Goal: Task Accomplishment & Management: Manage account settings

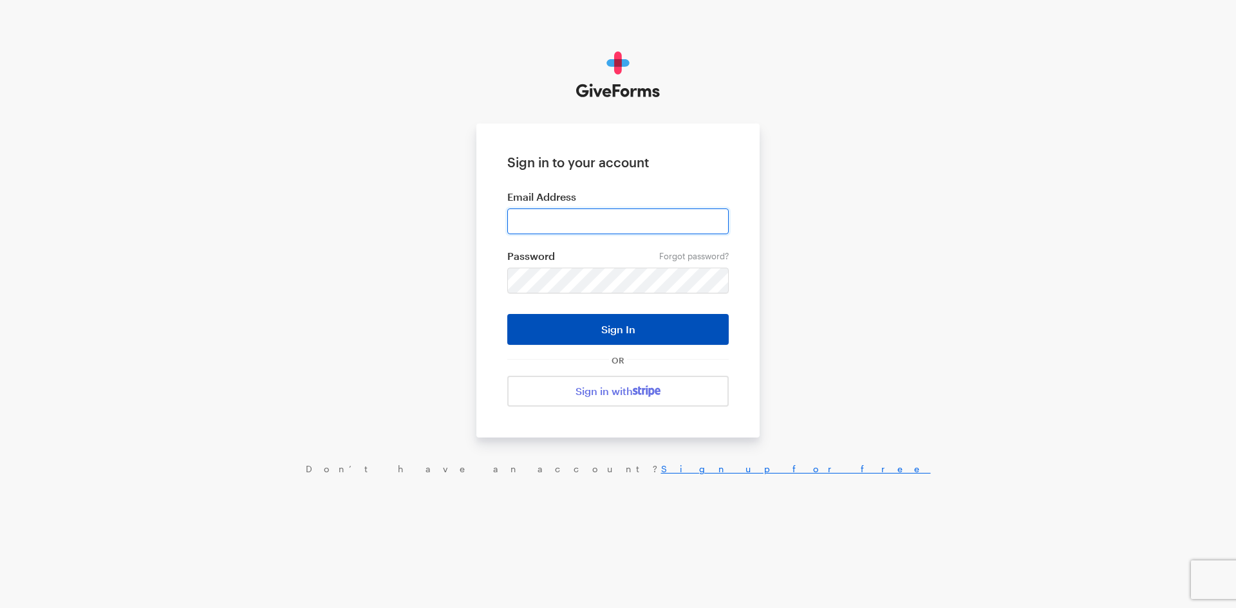
type input "jkerchaert@brightfocus.org"
click at [617, 328] on button "Sign In" at bounding box center [617, 329] width 221 height 31
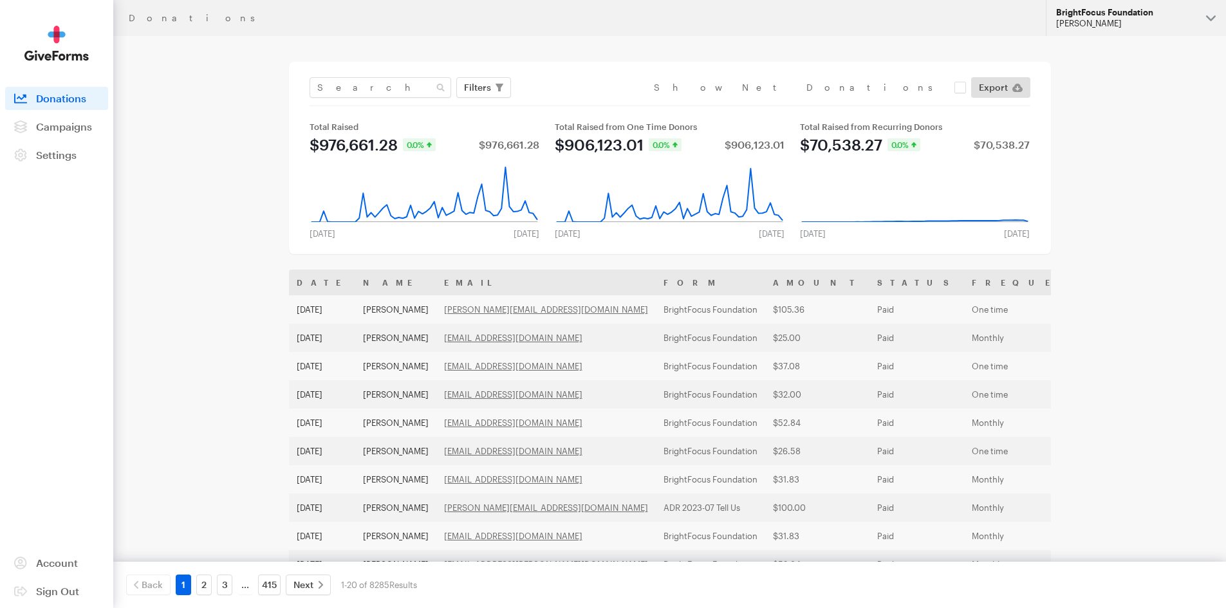
click at [1102, 23] on div "[PERSON_NAME]" at bounding box center [1126, 23] width 140 height 11
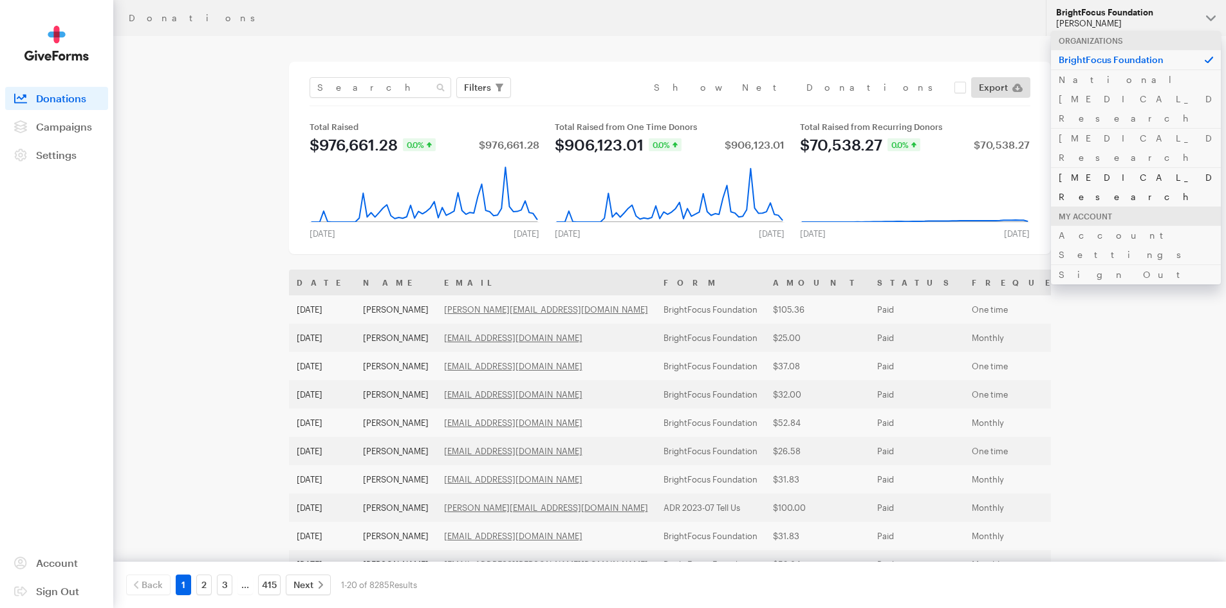
click at [1092, 167] on link "[MEDICAL_DATA] Research" at bounding box center [1136, 186] width 170 height 39
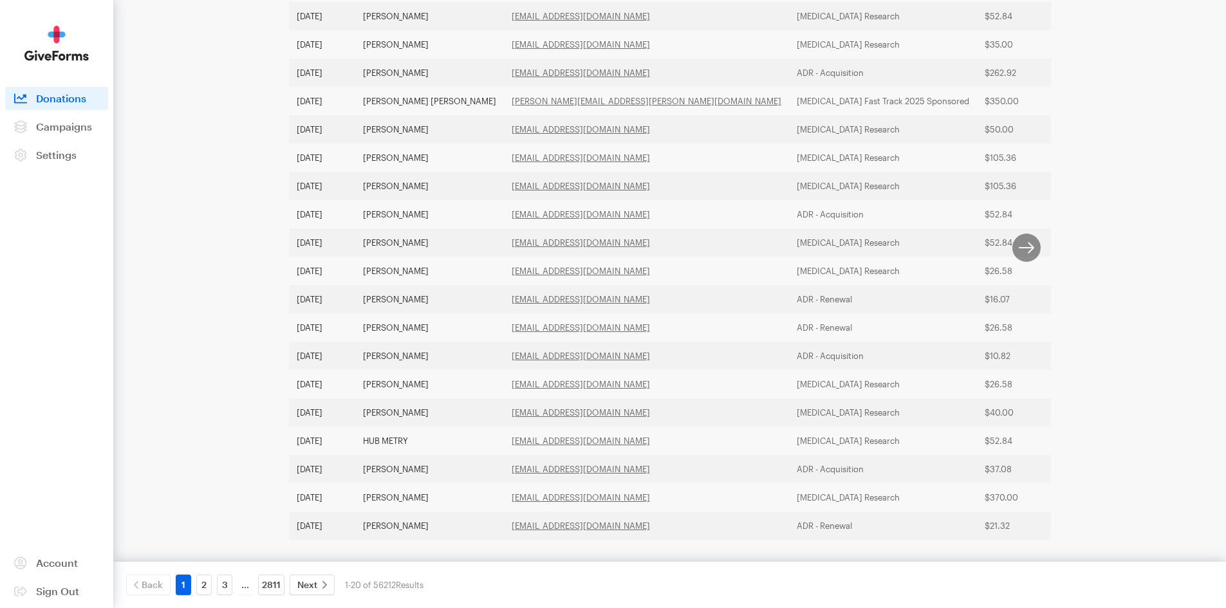
scroll to position [342, 0]
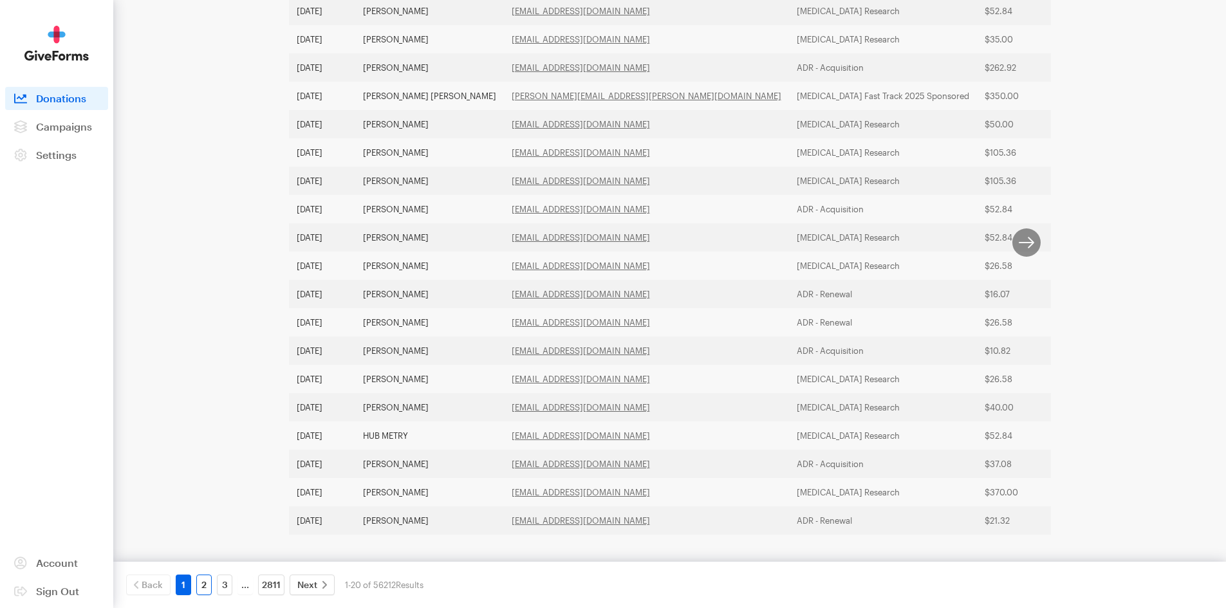
click at [202, 587] on link "2" at bounding box center [203, 585] width 15 height 21
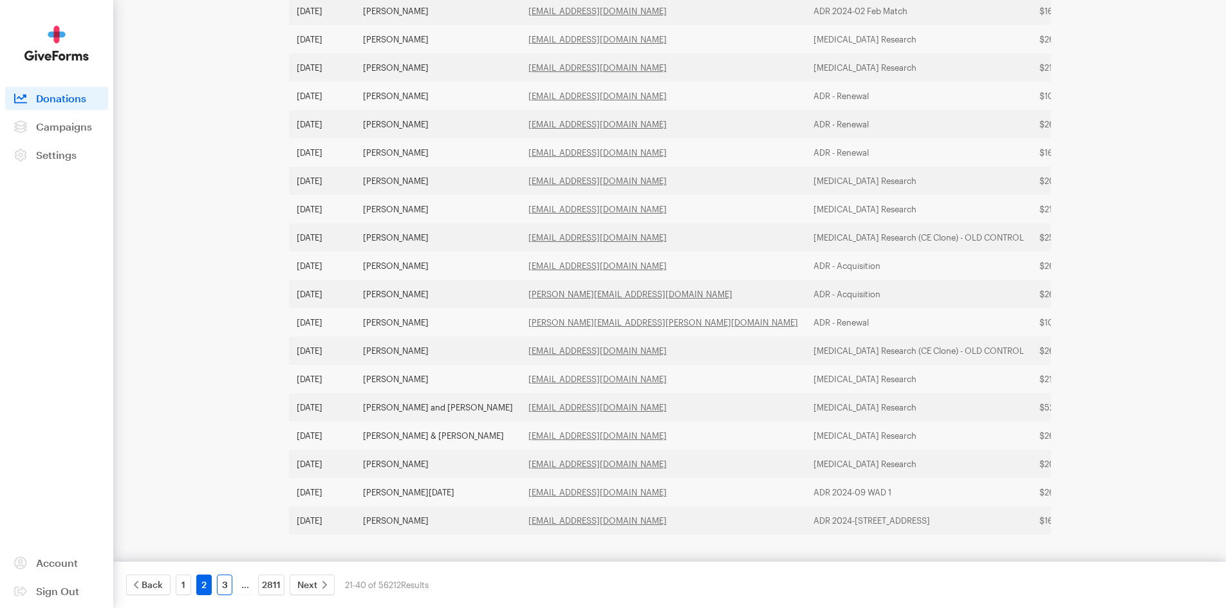
click at [221, 590] on link "3" at bounding box center [224, 585] width 15 height 21
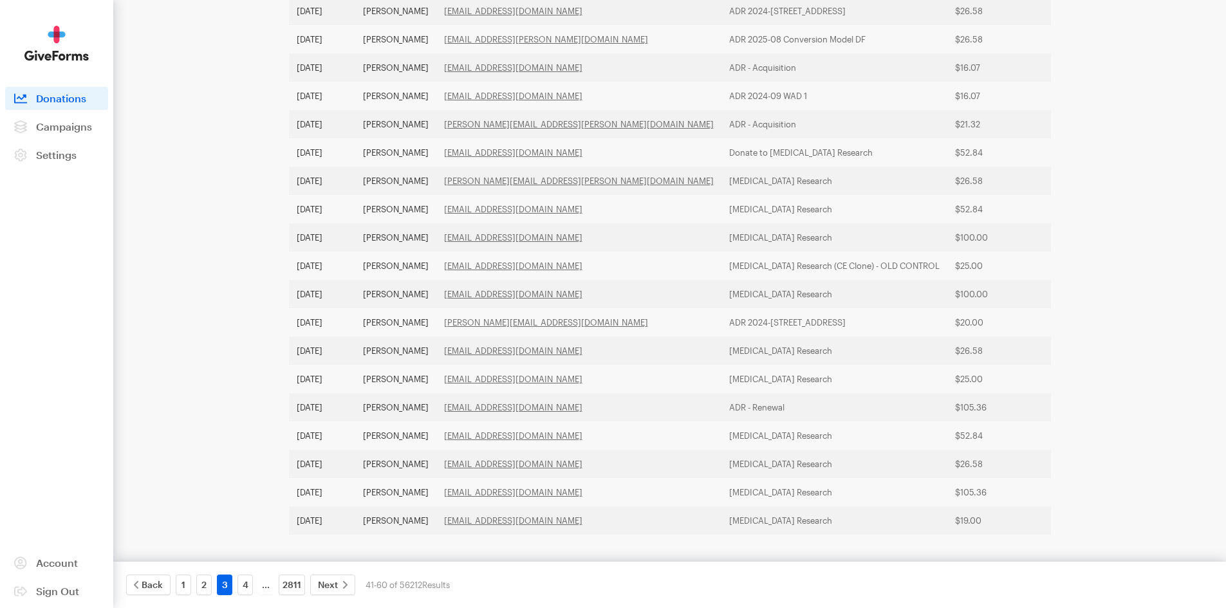
scroll to position [0, 0]
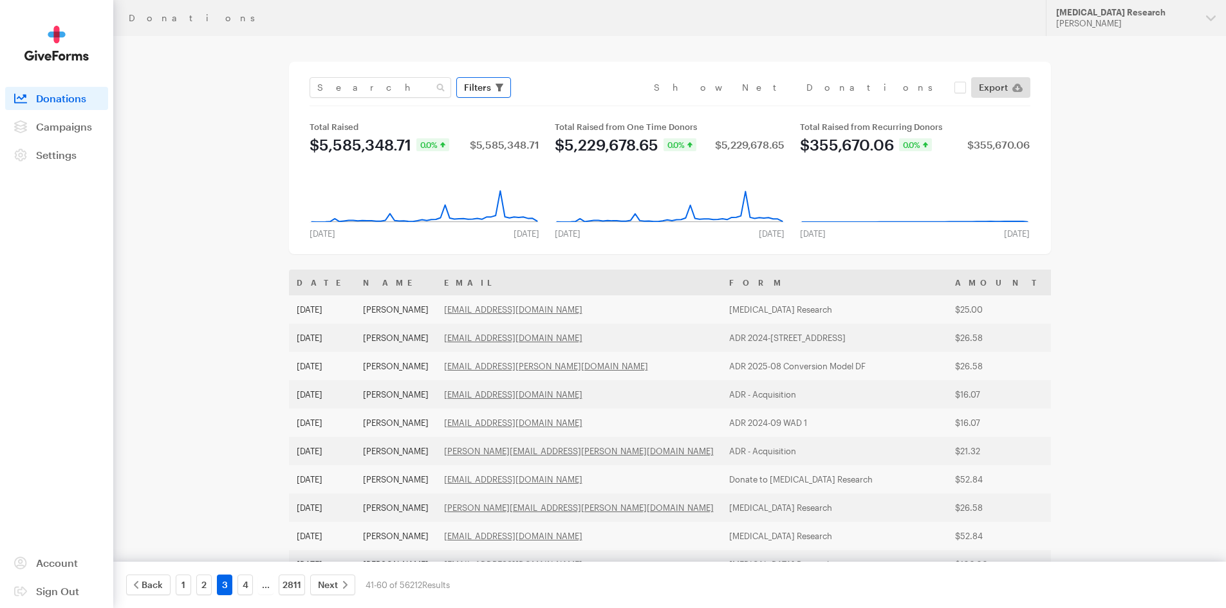
click at [485, 83] on span "Filters" at bounding box center [477, 87] width 27 height 15
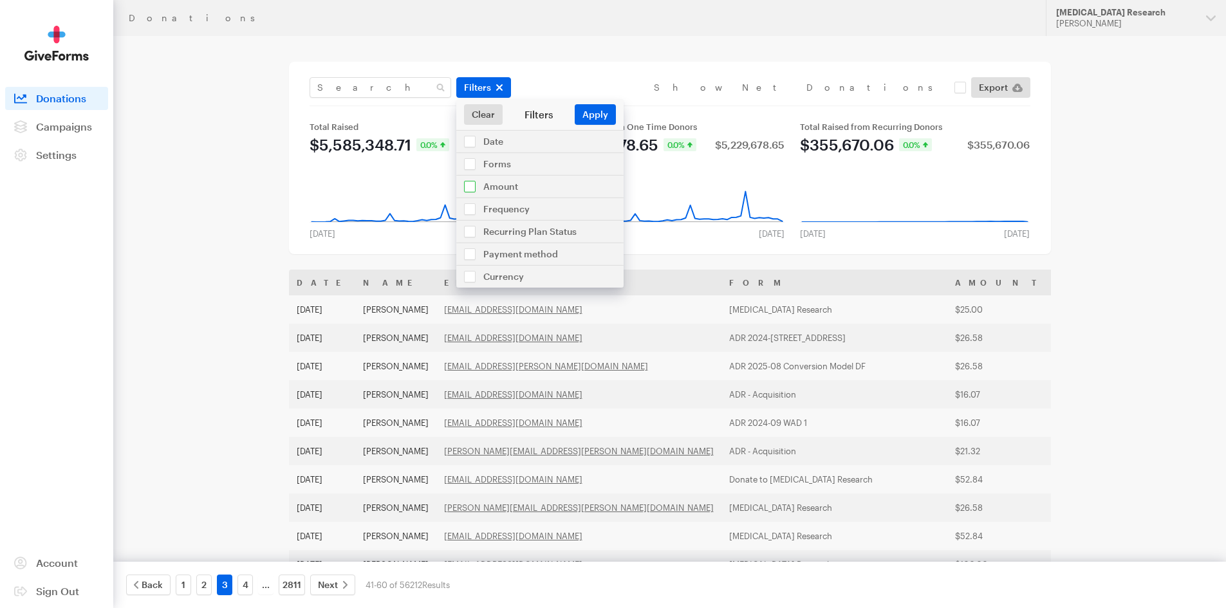
click at [495, 181] on input "checkbox" at bounding box center [539, 187] width 167 height 22
checkbox input "true"
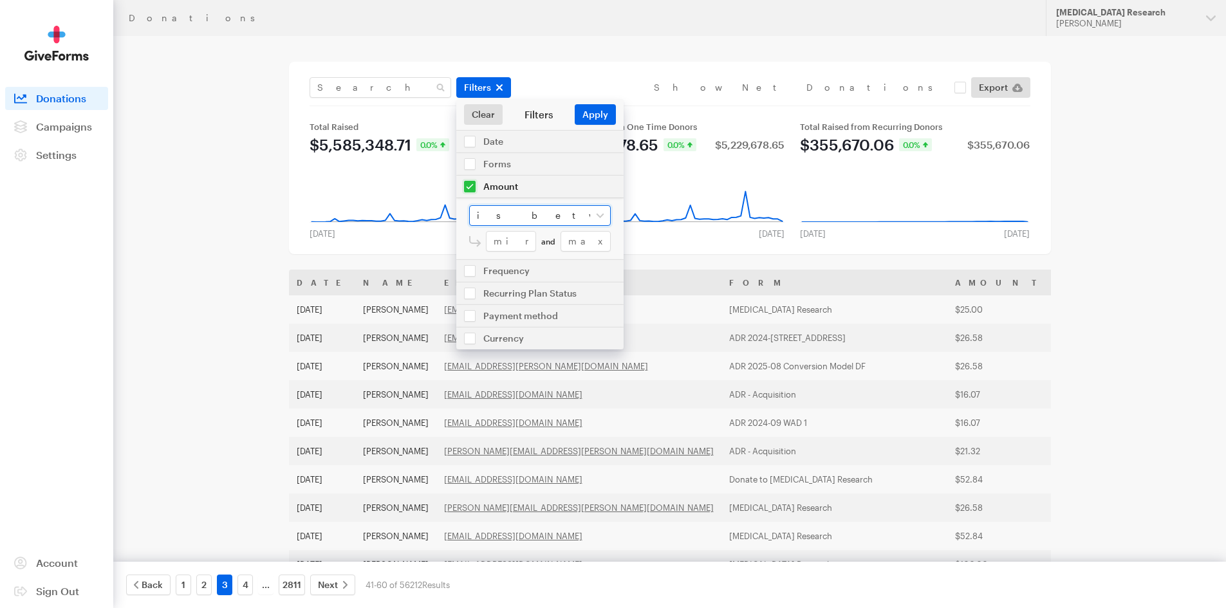
click at [495, 214] on select "is between is less than is greater than is equal to" at bounding box center [540, 215] width 142 height 21
select select "greater"
click at [469, 205] on select "is between is less than is greater than is equal to" at bounding box center [540, 215] width 142 height 21
click at [513, 245] on input "number" at bounding box center [548, 241] width 125 height 21
type input "999"
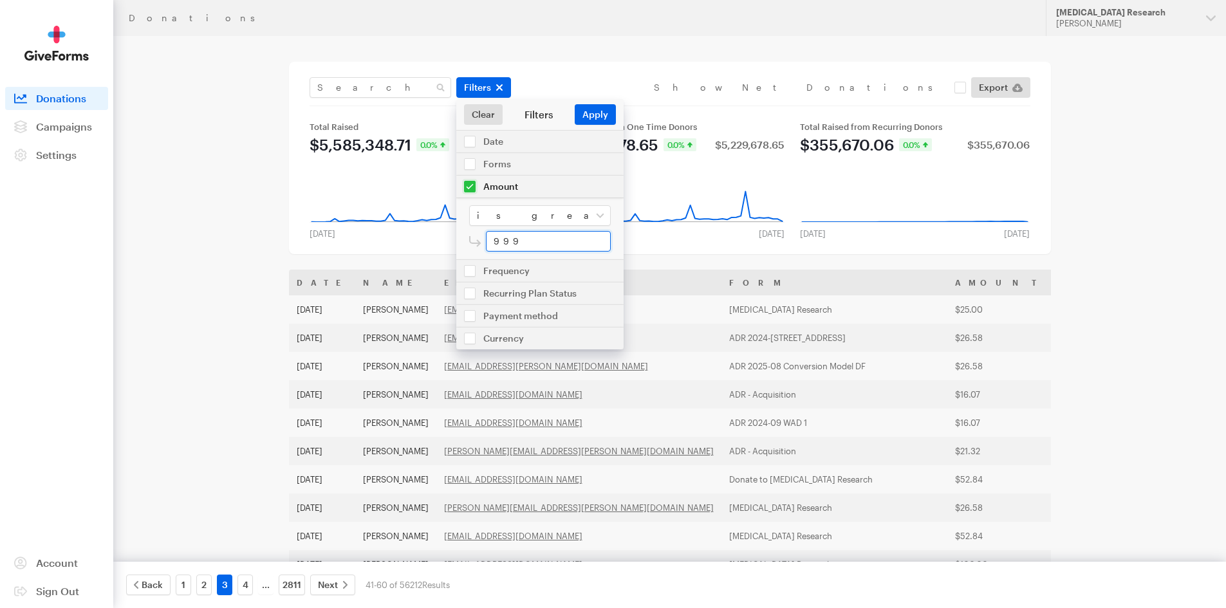
click at [575, 104] on button "Apply" at bounding box center [595, 114] width 41 height 21
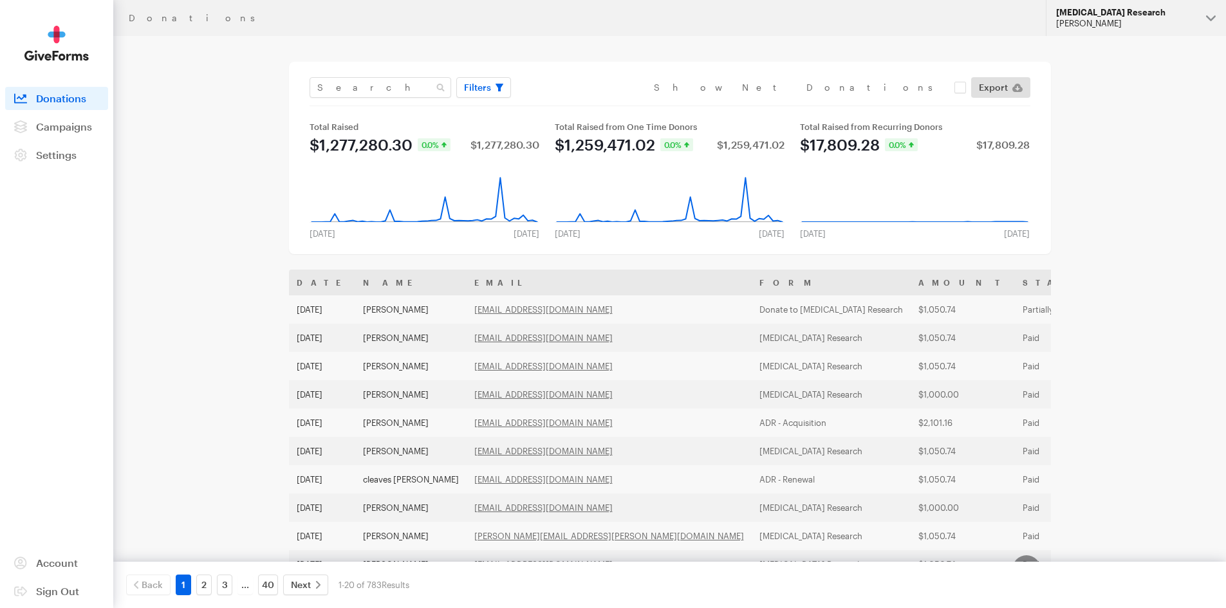
click at [1099, 15] on div "[MEDICAL_DATA] Research" at bounding box center [1126, 12] width 140 height 11
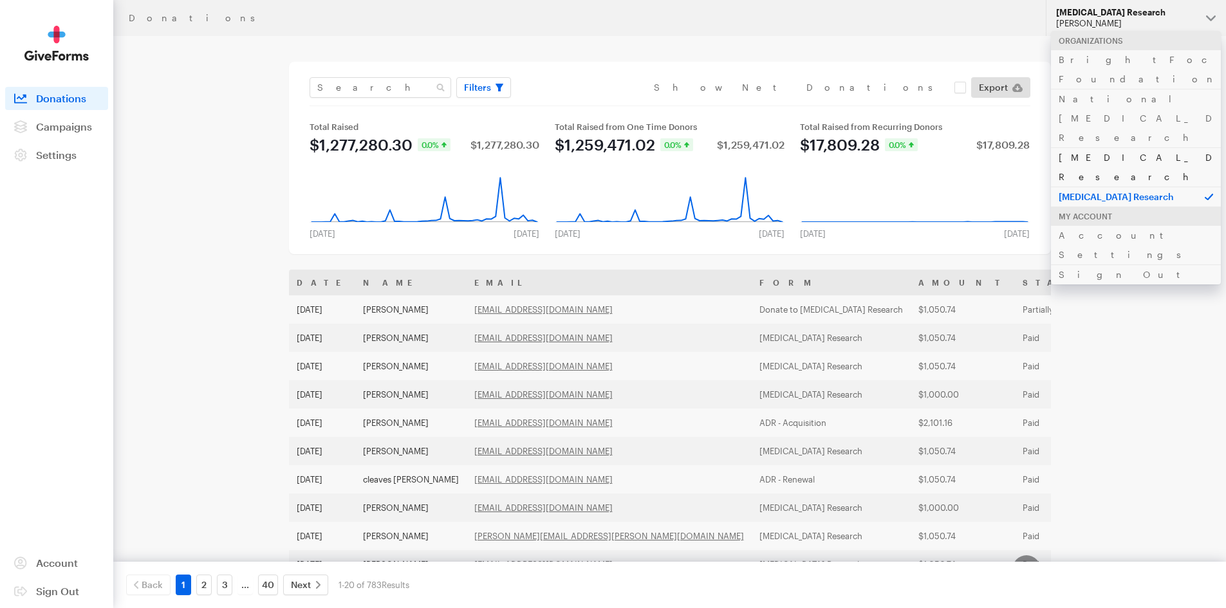
click at [1088, 147] on link "[MEDICAL_DATA] Research" at bounding box center [1136, 166] width 170 height 39
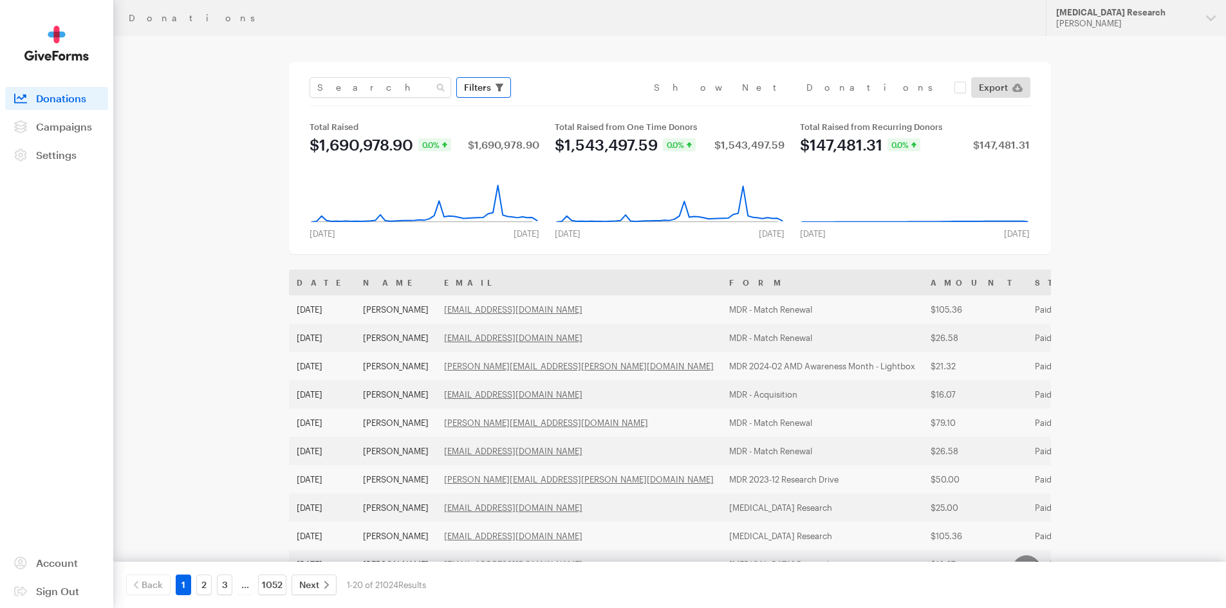
click at [492, 93] on button "Filters" at bounding box center [483, 87] width 55 height 21
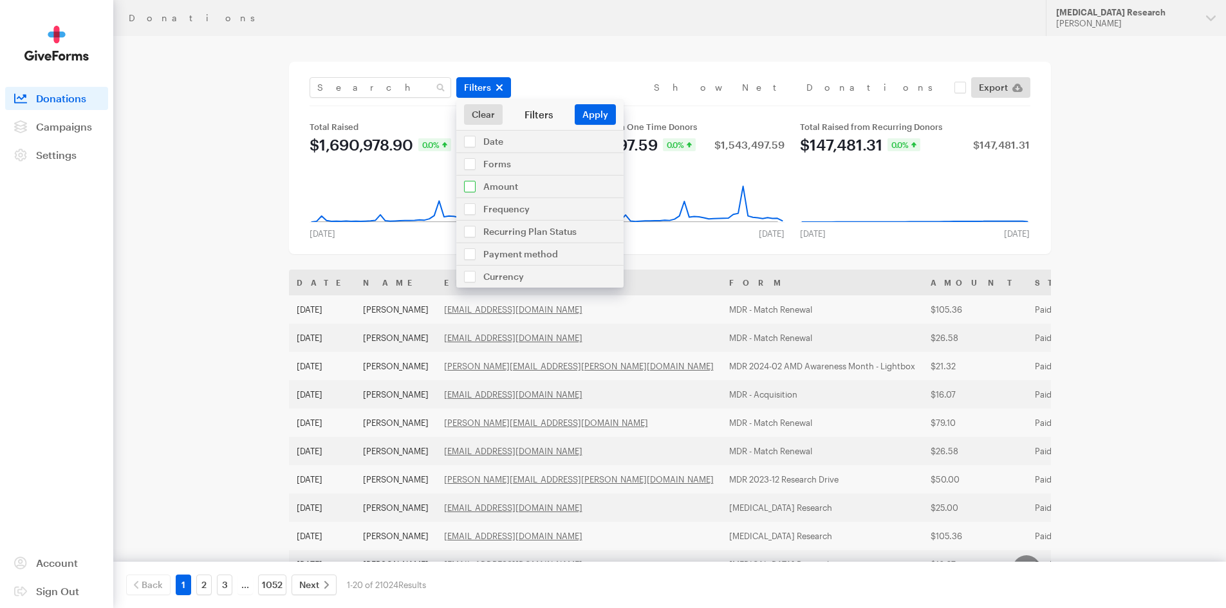
click at [492, 187] on input "checkbox" at bounding box center [539, 187] width 167 height 22
checkbox input "true"
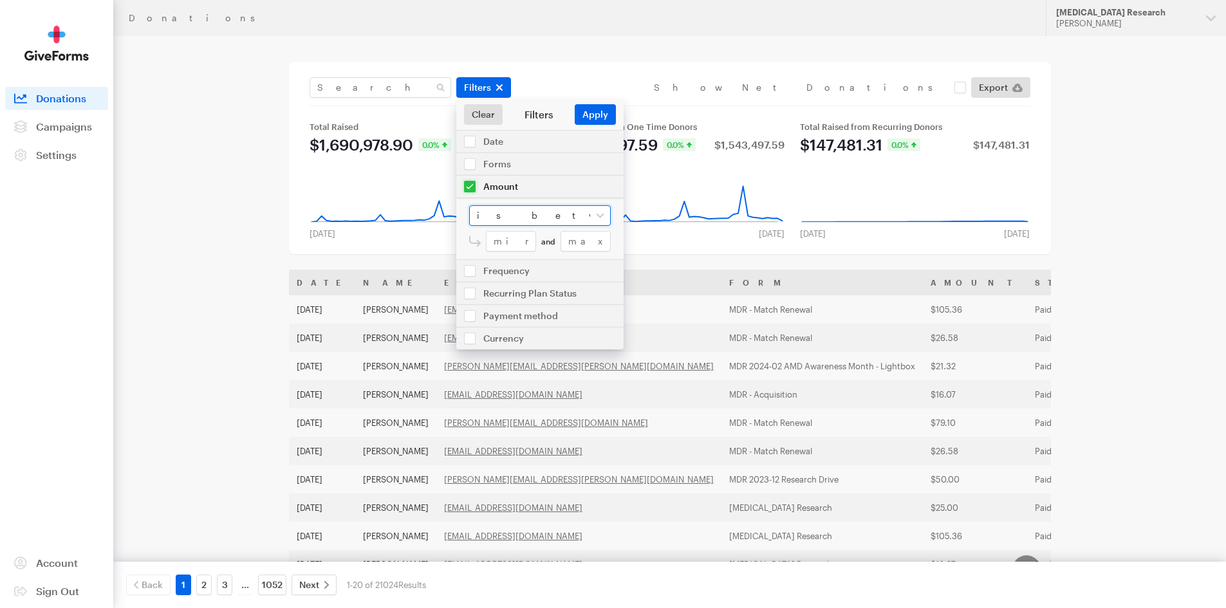
click at [494, 213] on select "is between is less than is greater than is equal to" at bounding box center [540, 215] width 142 height 21
select select "greater"
click at [469, 205] on select "is between is less than is greater than is equal to" at bounding box center [540, 215] width 142 height 21
click at [509, 246] on input "number" at bounding box center [548, 241] width 125 height 21
type input "999"
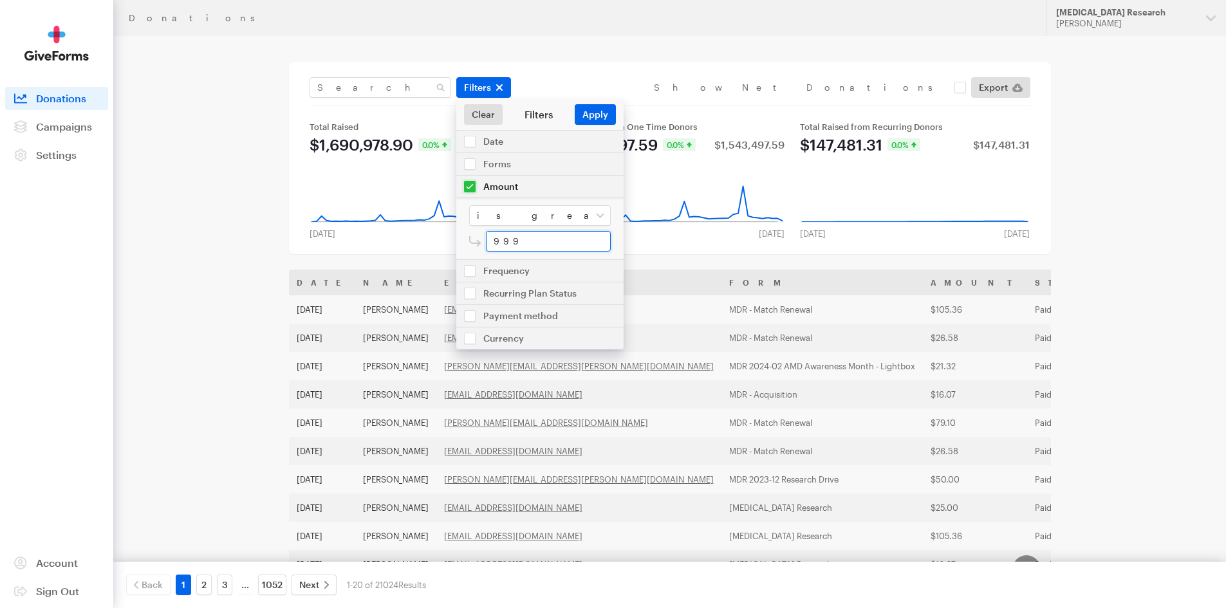
click at [575, 104] on button "Apply" at bounding box center [595, 114] width 41 height 21
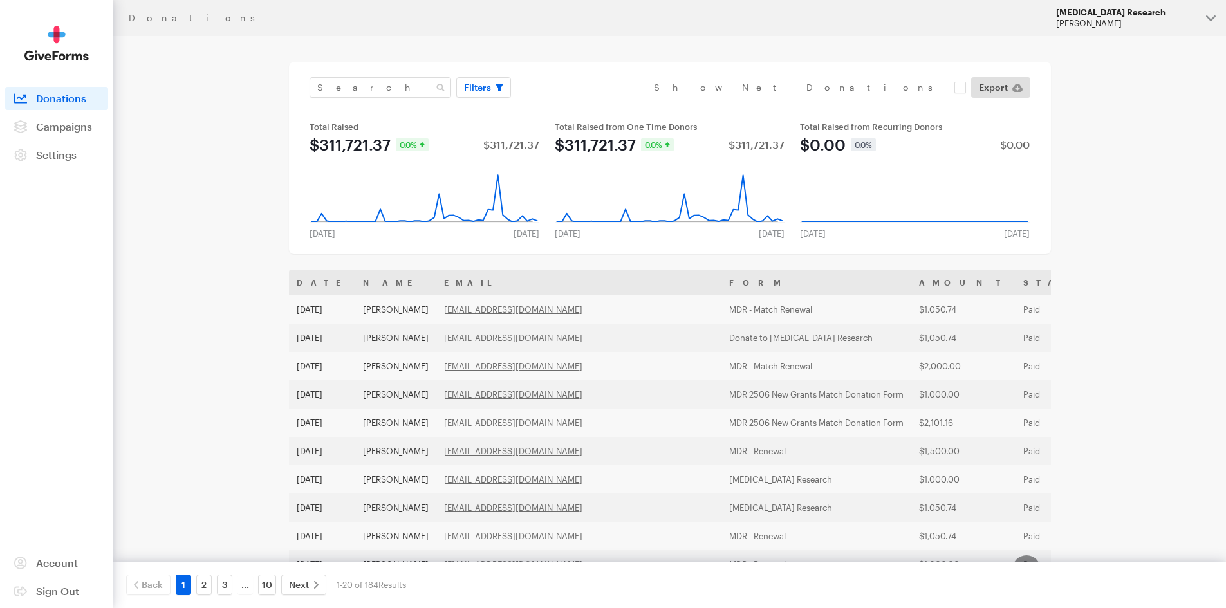
click at [1096, 22] on div "[PERSON_NAME]" at bounding box center [1126, 23] width 140 height 11
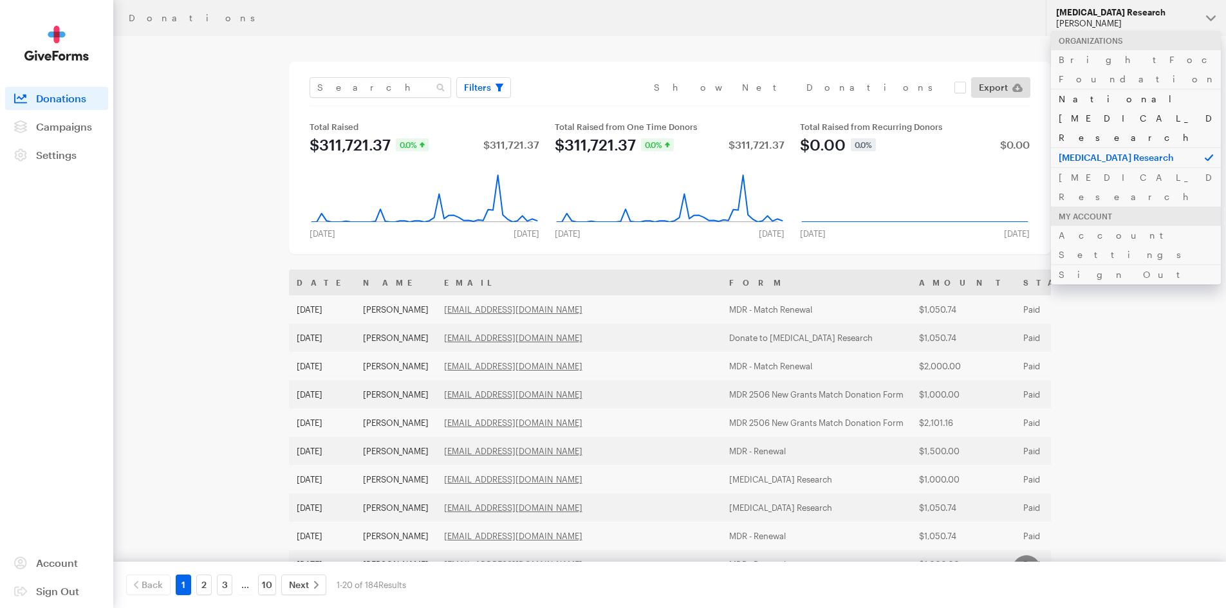
click at [1101, 89] on link "National [MEDICAL_DATA] Research" at bounding box center [1136, 118] width 170 height 59
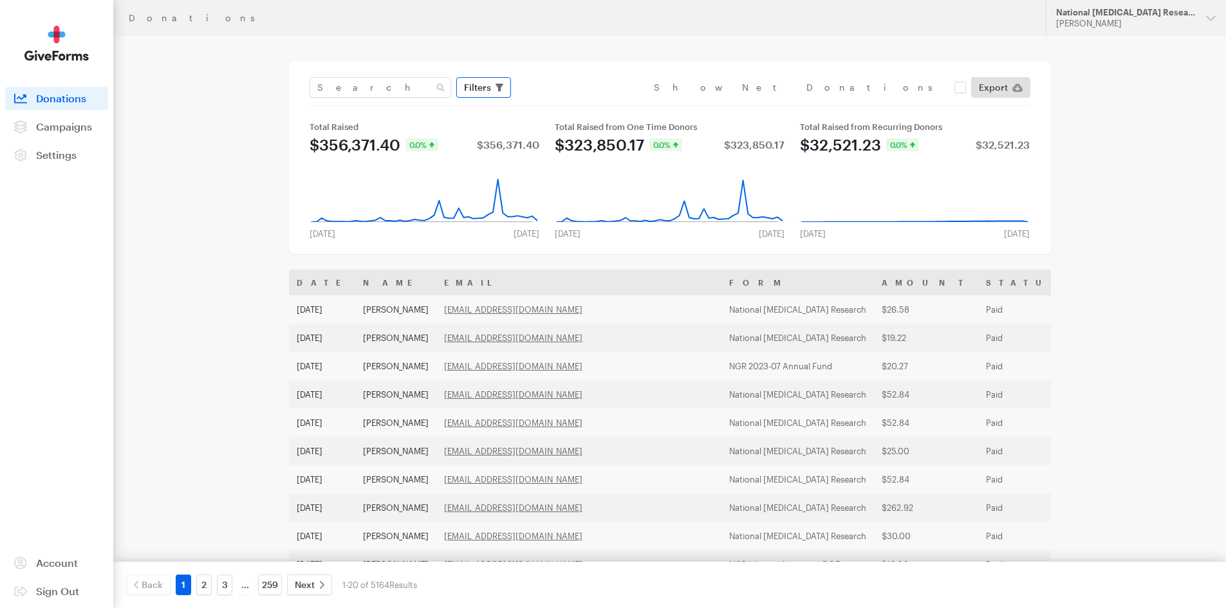
click at [478, 91] on span "Filters" at bounding box center [477, 87] width 27 height 15
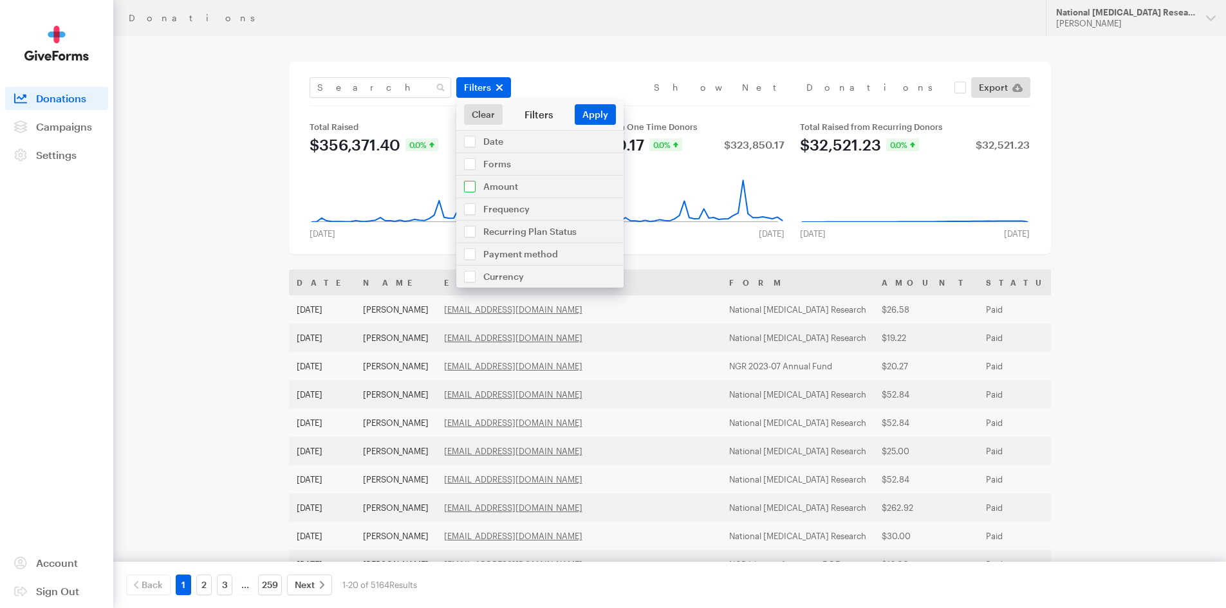
click at [498, 183] on input "checkbox" at bounding box center [539, 187] width 167 height 22
checkbox input "true"
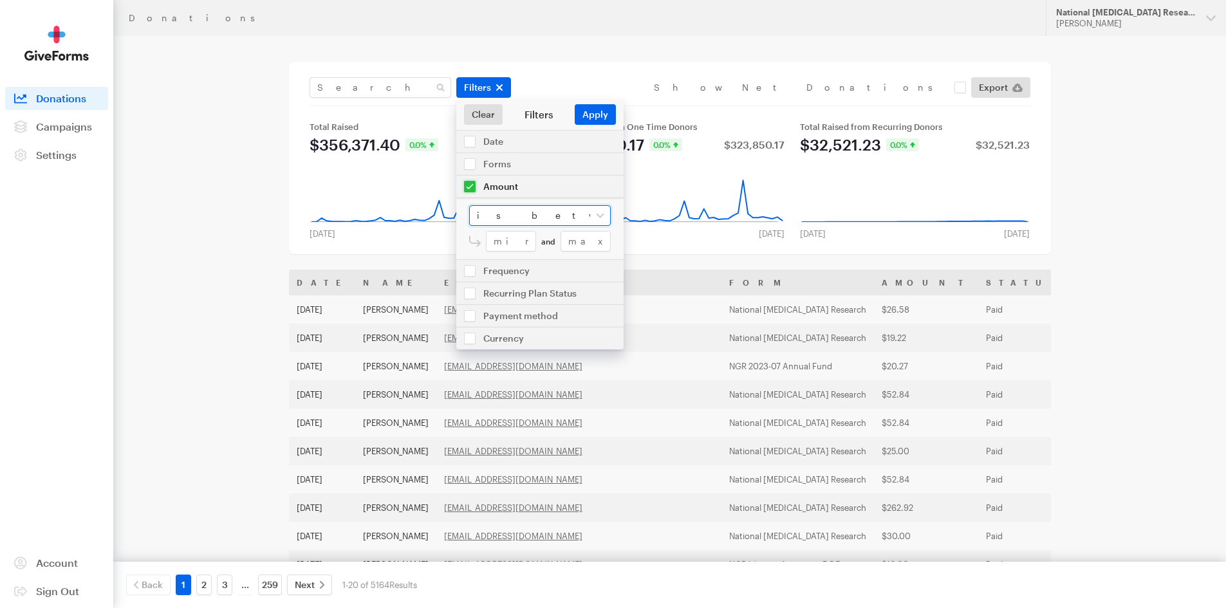
click at [511, 215] on select "is between is less than is greater than is equal to" at bounding box center [540, 215] width 142 height 21
select select "greater"
click at [469, 205] on select "is between is less than is greater than is equal to" at bounding box center [540, 215] width 142 height 21
click at [510, 248] on input "number" at bounding box center [548, 241] width 125 height 21
type input "999"
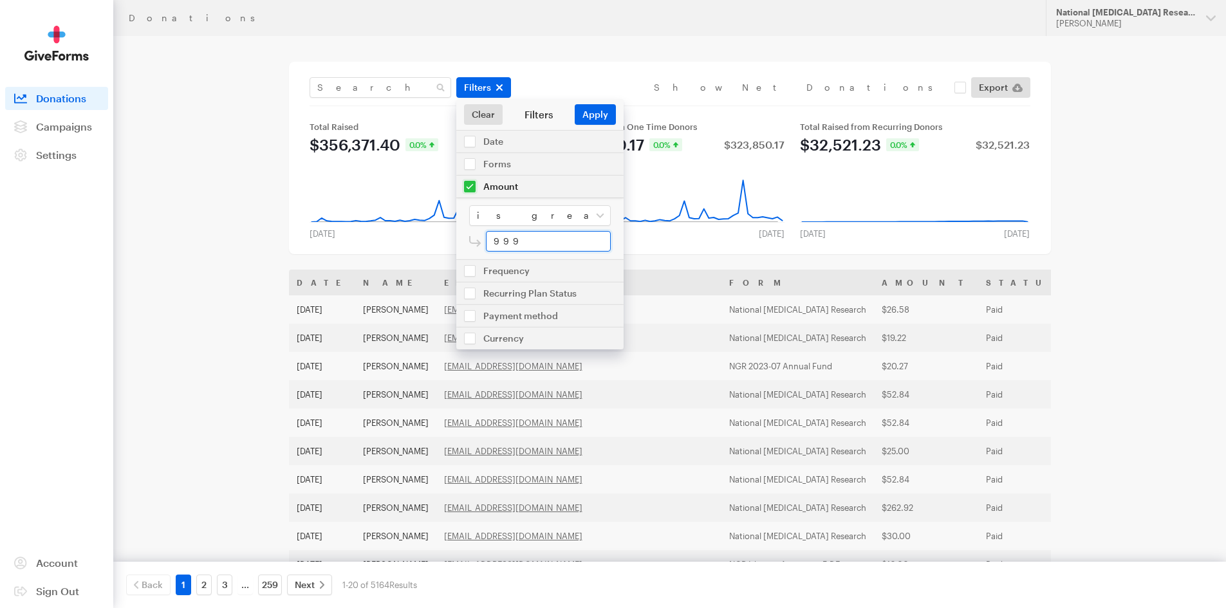
click at [575, 104] on button "Apply" at bounding box center [595, 114] width 41 height 21
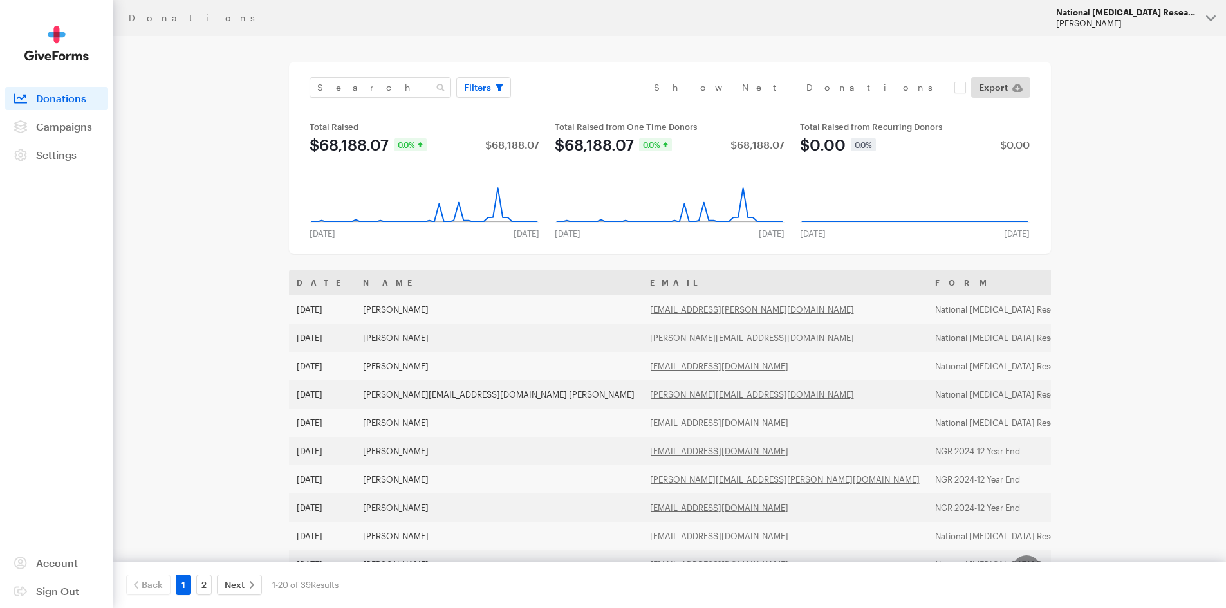
click at [1101, 21] on div "[PERSON_NAME]" at bounding box center [1126, 23] width 140 height 11
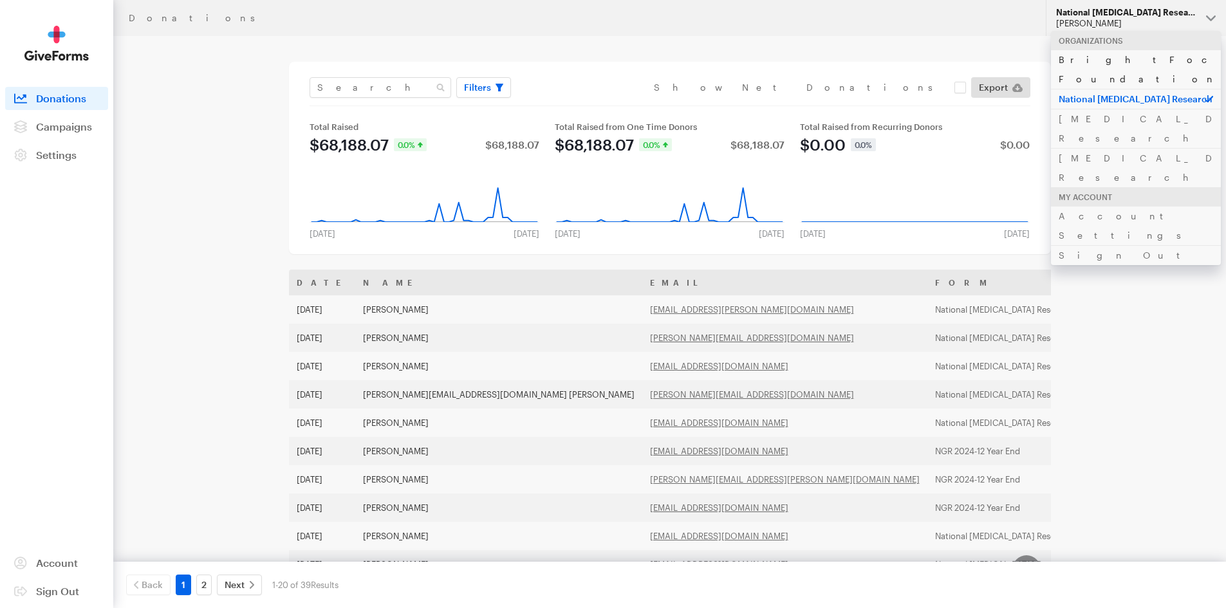
click at [1108, 60] on link "BrightFocus Foundation" at bounding box center [1136, 69] width 170 height 39
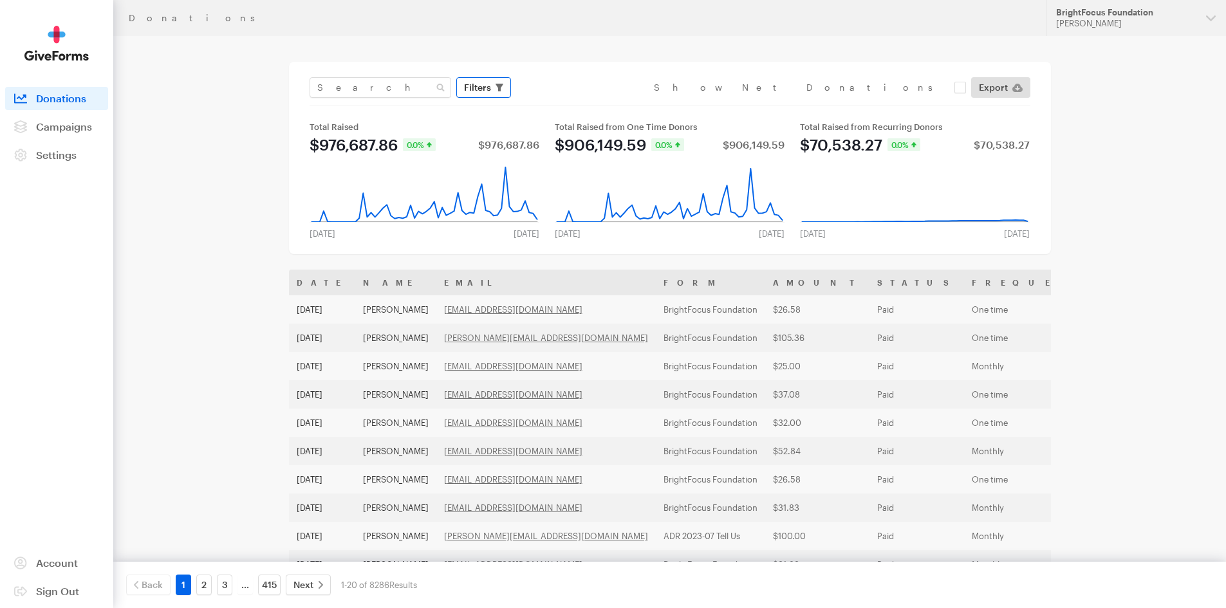
click at [481, 91] on span "Filters" at bounding box center [477, 87] width 27 height 15
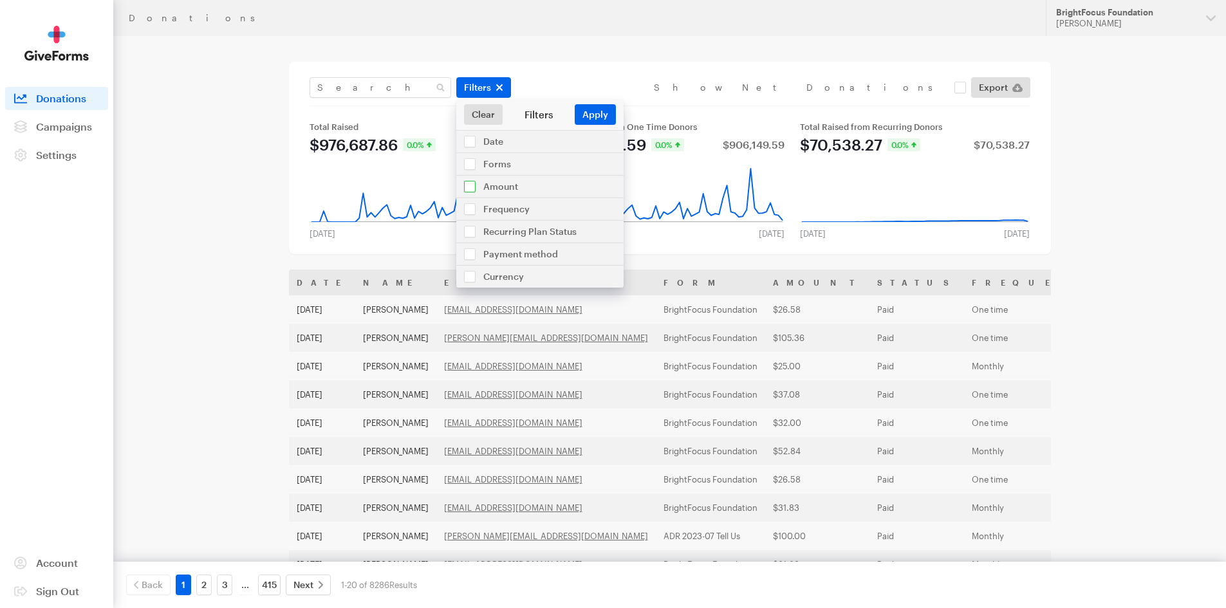
click at [503, 183] on input "checkbox" at bounding box center [539, 187] width 167 height 22
checkbox input "true"
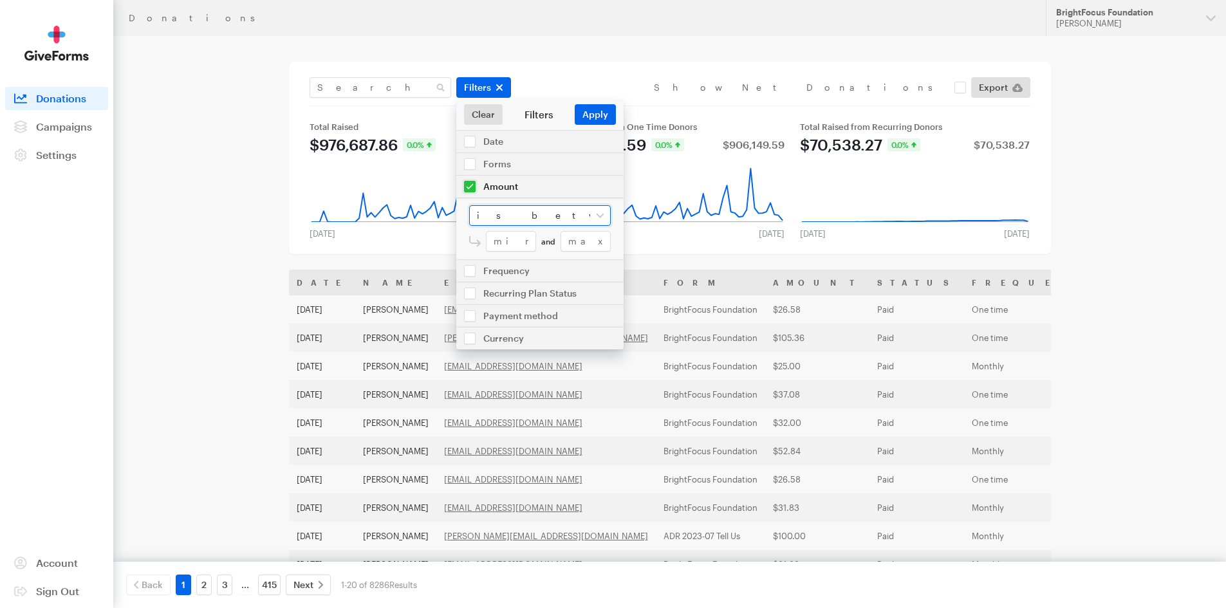
click at [498, 216] on select "is between is less than is greater than is equal to" at bounding box center [540, 215] width 142 height 21
select select "greater"
click at [469, 205] on select "is between is less than is greater than is equal to" at bounding box center [540, 215] width 142 height 21
click at [514, 245] on input "number" at bounding box center [548, 241] width 125 height 21
type input "999"
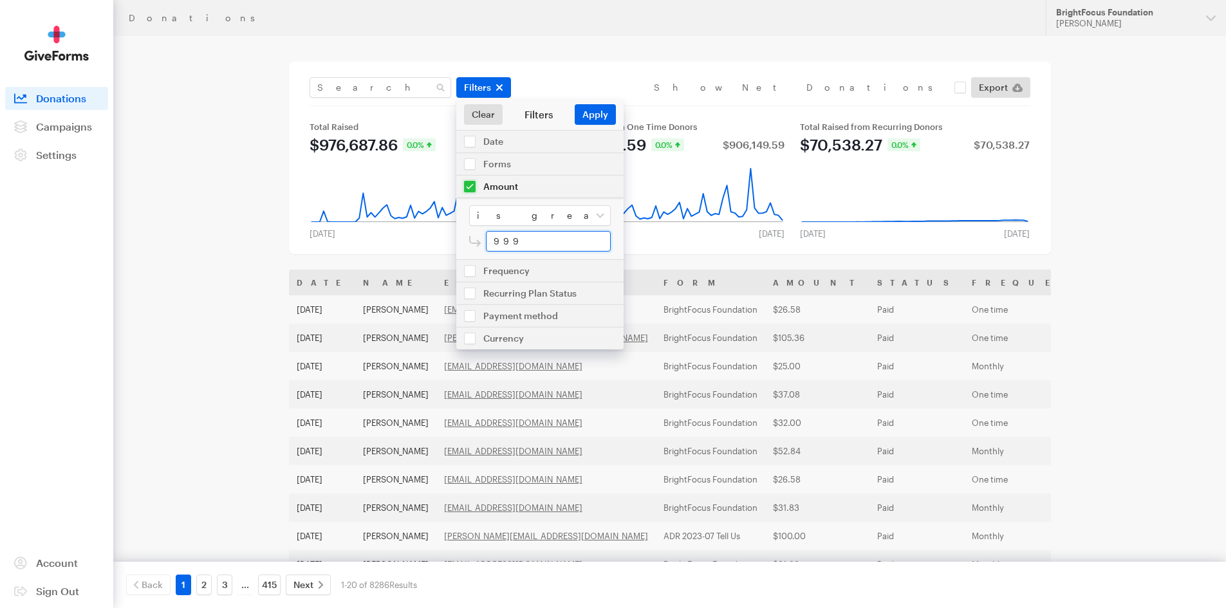
click at [575, 104] on button "Apply" at bounding box center [595, 114] width 41 height 21
